Goal: Check status: Check status

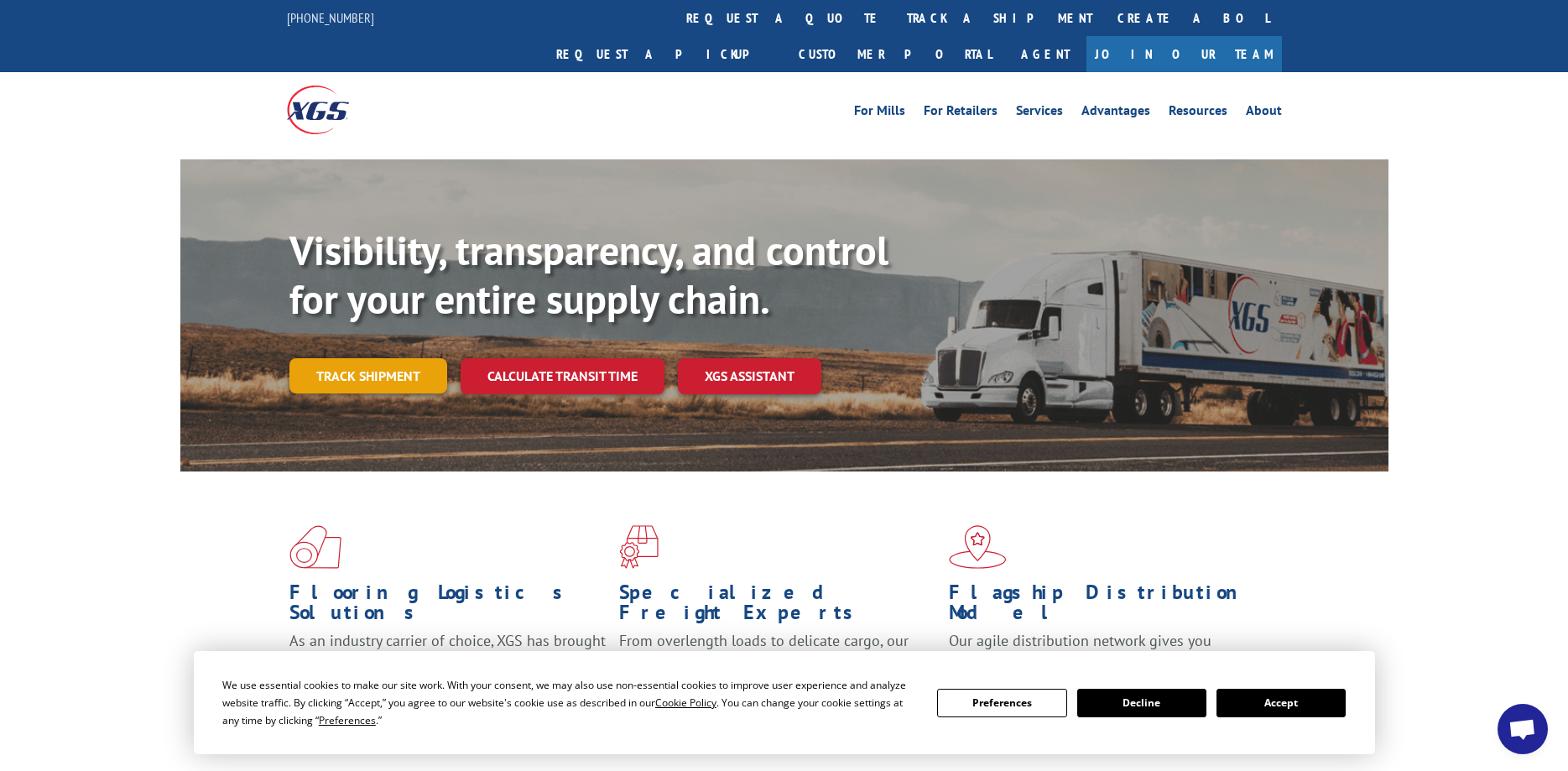
click at [394, 359] on link "Track shipment" at bounding box center [368, 376] width 157 height 36
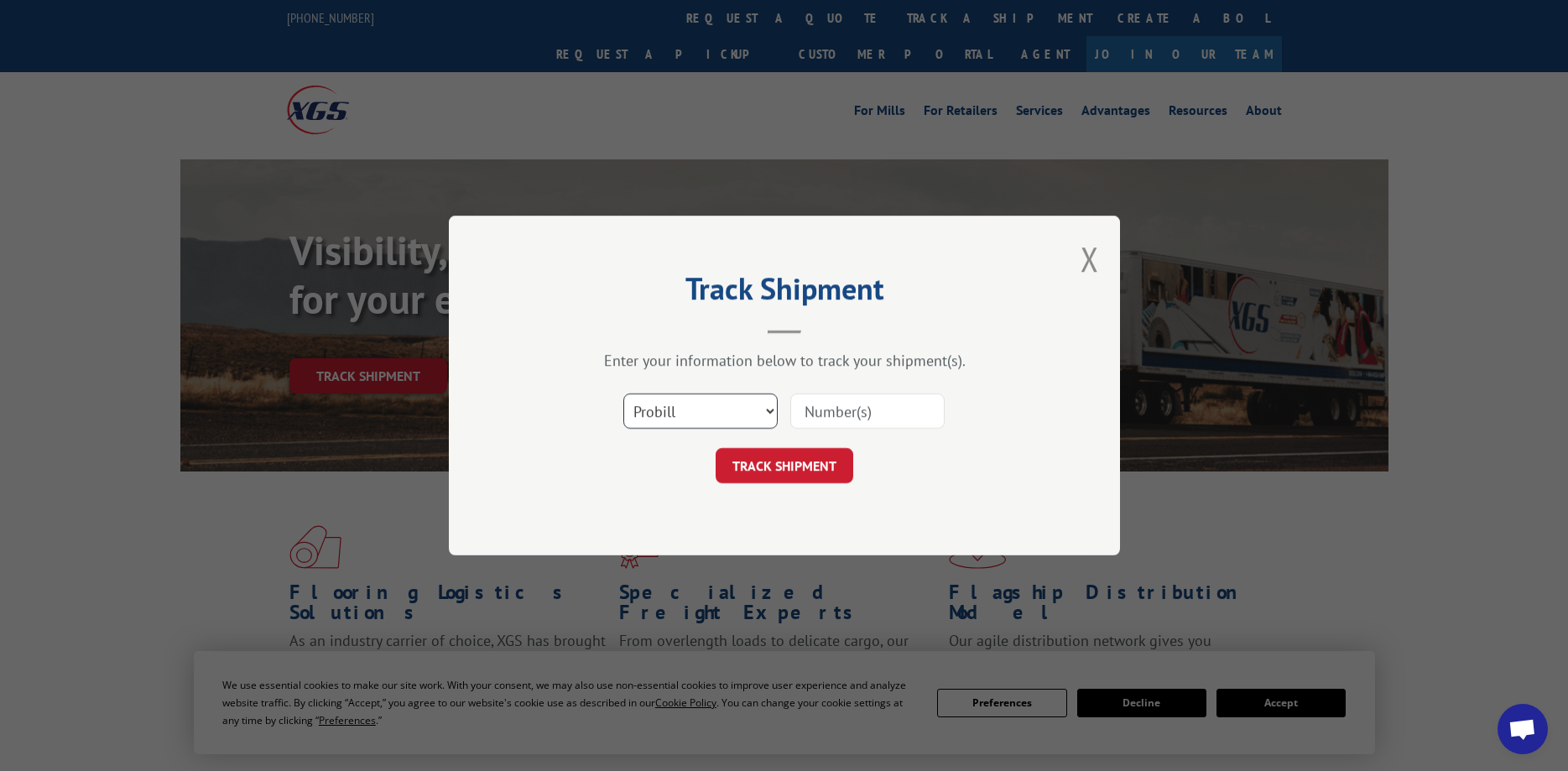
click at [623, 393] on select "Select category... Probill BOL PO" at bounding box center [700, 411] width 155 height 36
select select "bol"
click option "BOL" at bounding box center [0, 0] width 0 height 0
click at [836, 415] on input at bounding box center [867, 411] width 155 height 36
type input "7064750"
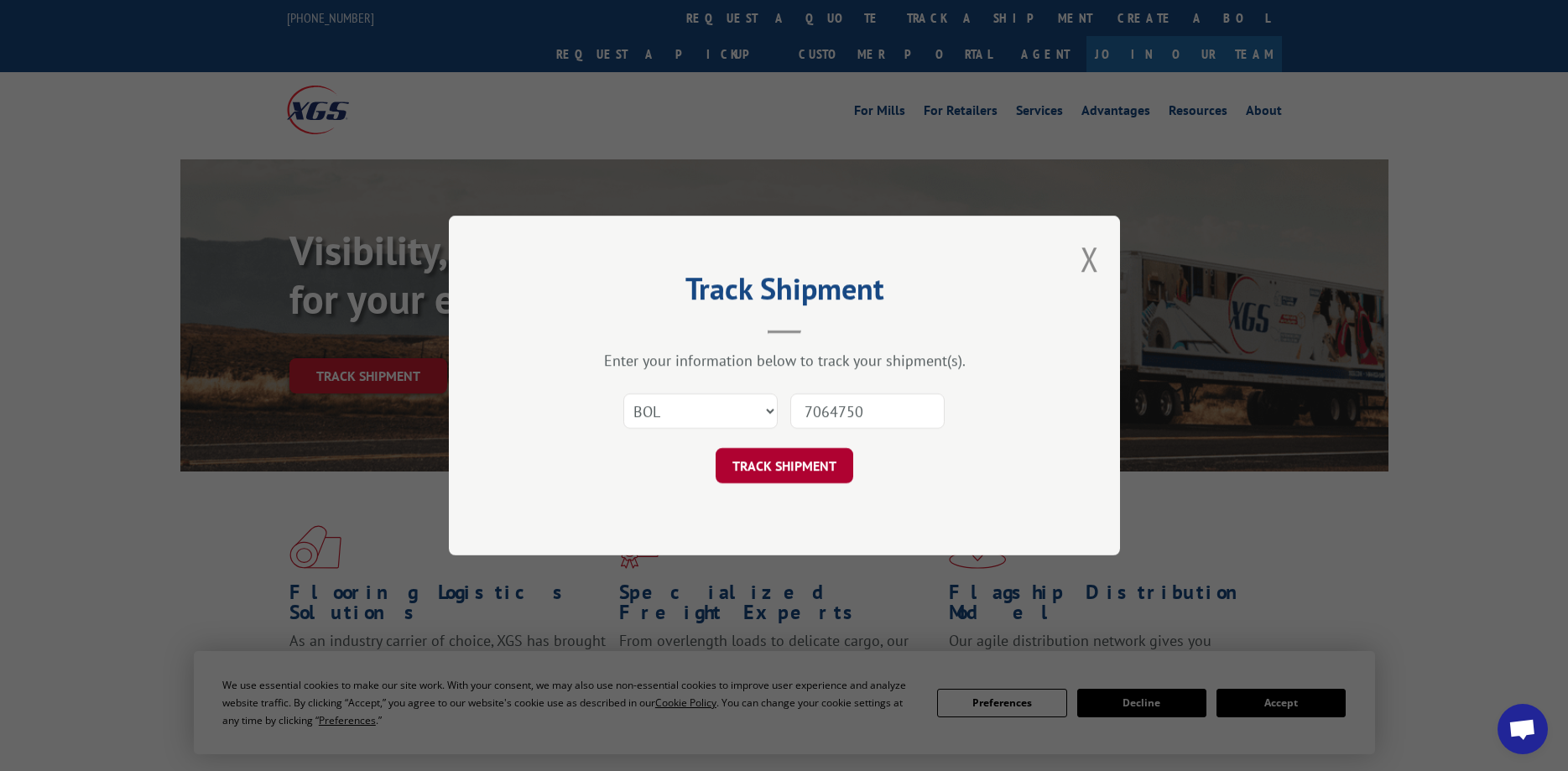
click at [815, 466] on button "TRACK SHIPMENT" at bounding box center [784, 466] width 137 height 36
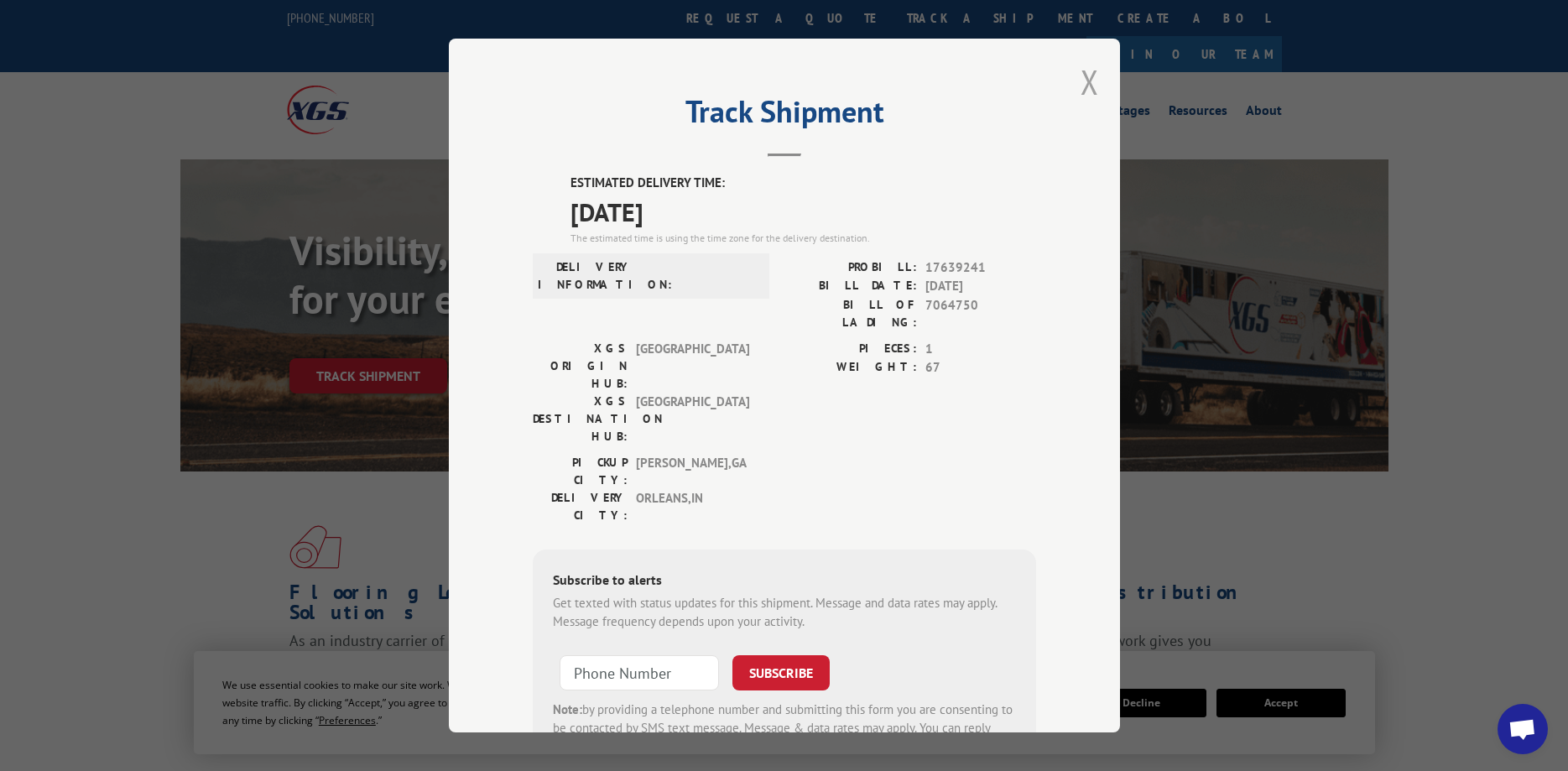
click at [1090, 85] on button "Close modal" at bounding box center [1090, 81] width 18 height 45
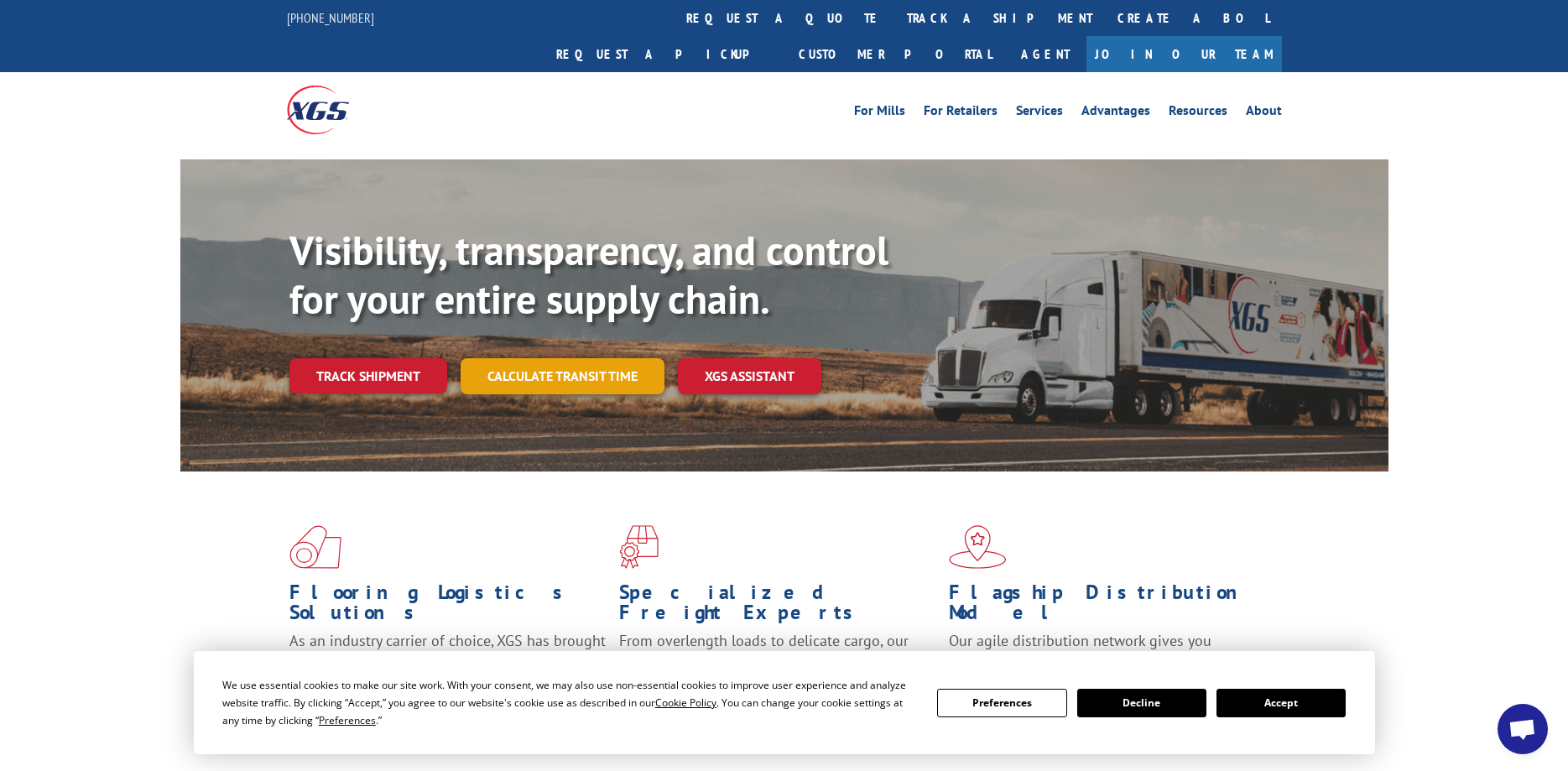
click at [573, 359] on link "Calculate transit time" at bounding box center [563, 376] width 204 height 36
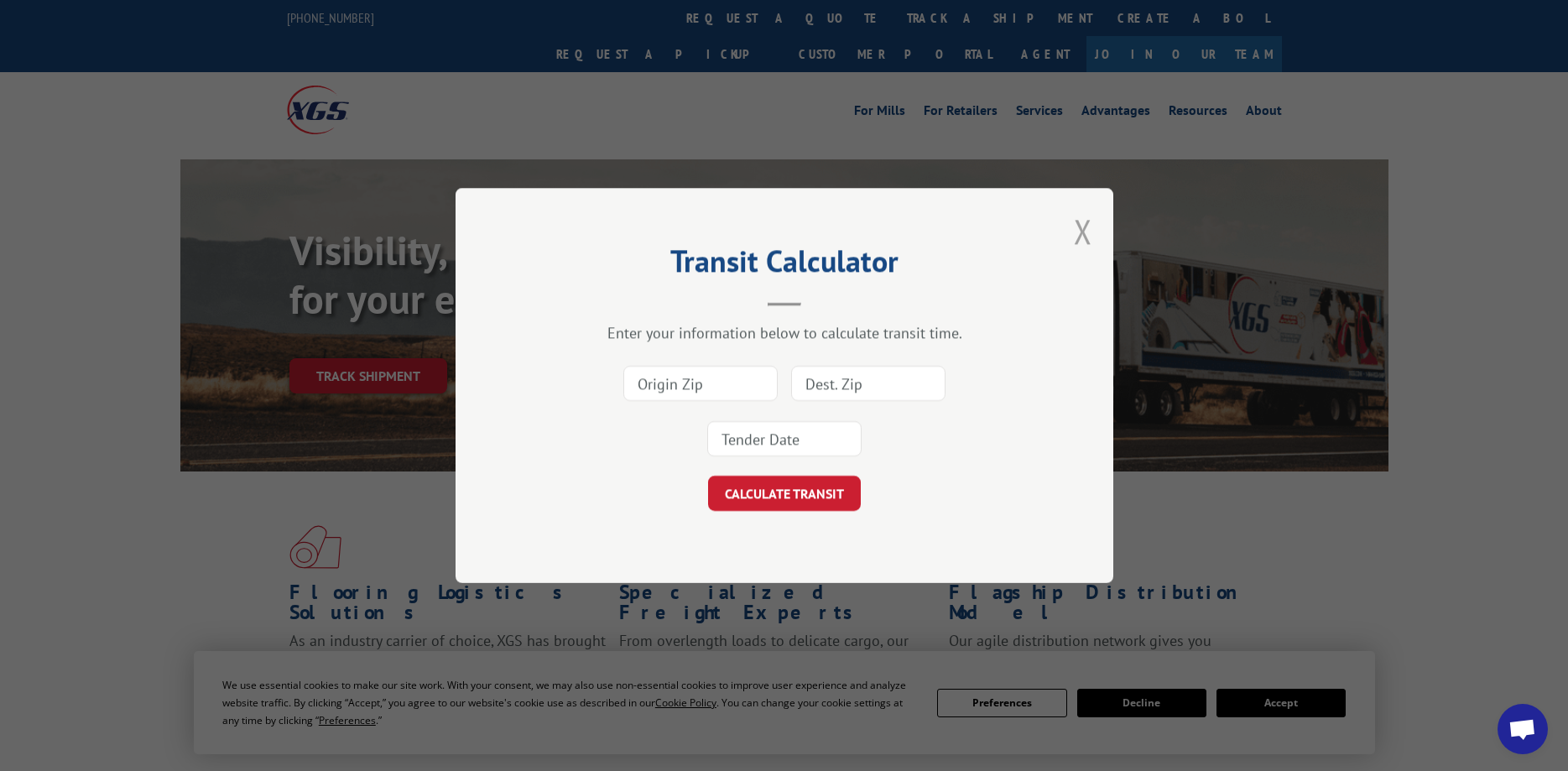
click at [1082, 236] on button "Close modal" at bounding box center [1083, 230] width 18 height 45
